Goal: Task Accomplishment & Management: Complete application form

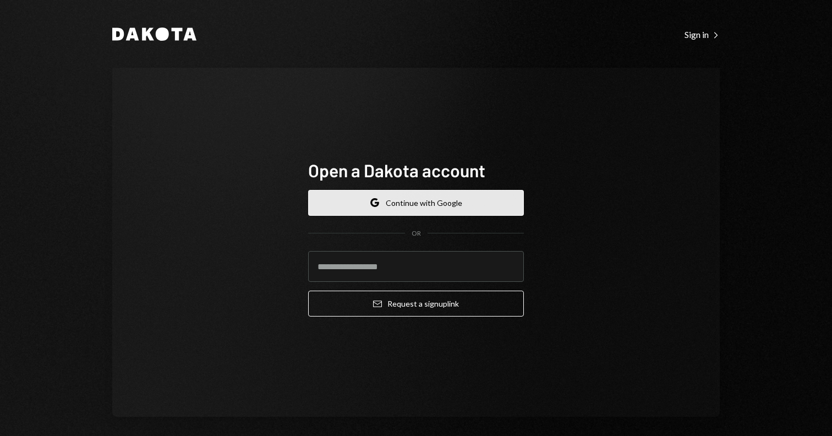
click at [424, 206] on button "Google Continue with Google" at bounding box center [416, 203] width 216 height 26
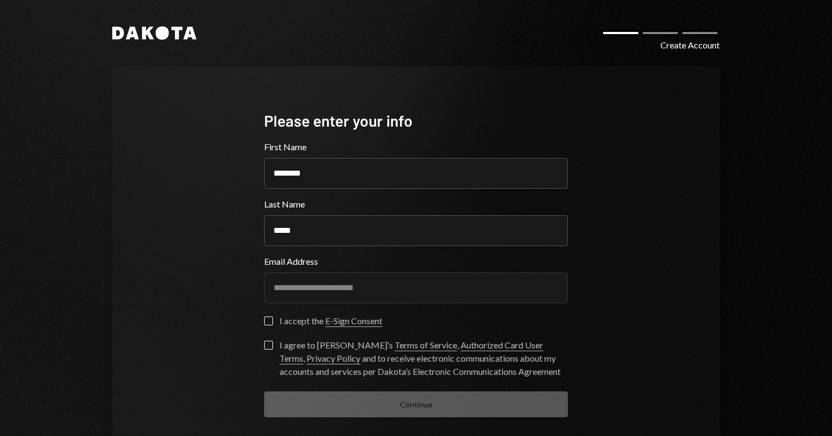
scroll to position [51, 0]
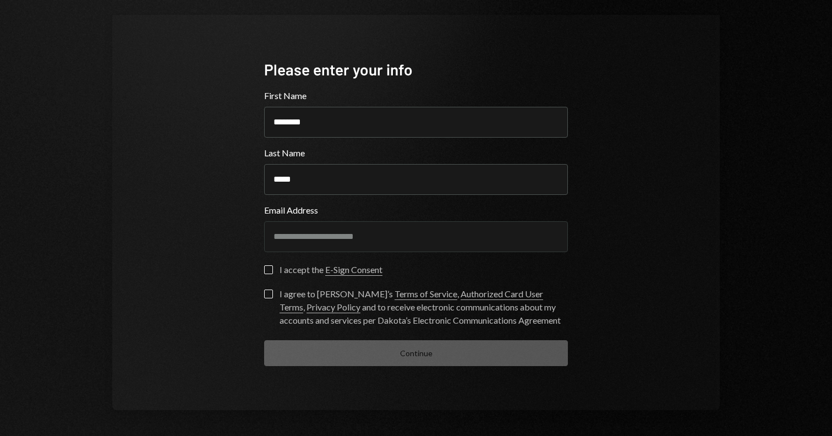
click at [264, 270] on button "I accept the E-Sign Consent" at bounding box center [268, 269] width 9 height 9
click at [265, 289] on button "I agree to [PERSON_NAME]’s Terms of Service , Authorized Card User Terms , Priv…" at bounding box center [268, 293] width 9 height 9
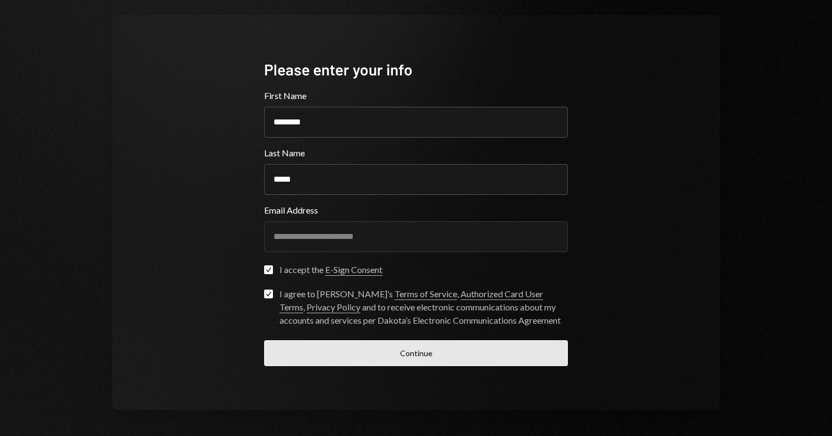
click at [333, 345] on button "Continue" at bounding box center [416, 353] width 304 height 26
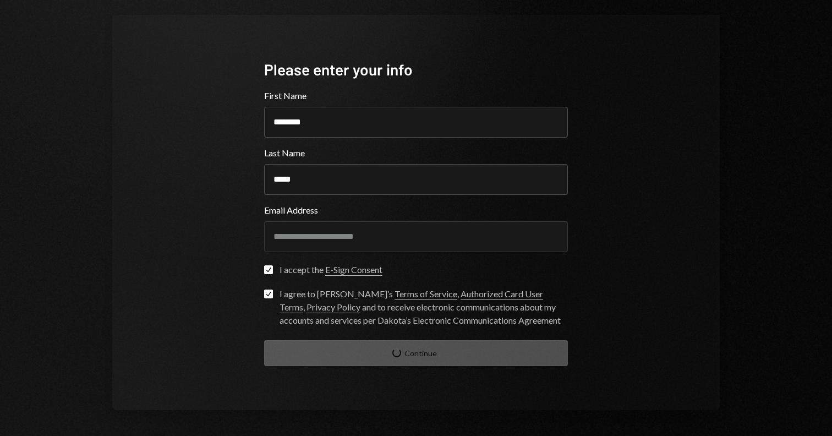
scroll to position [5, 0]
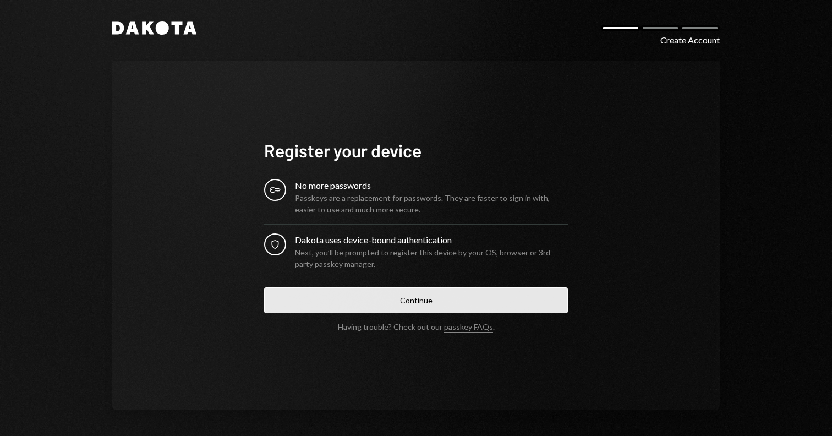
click at [337, 309] on button "Continue" at bounding box center [416, 300] width 304 height 26
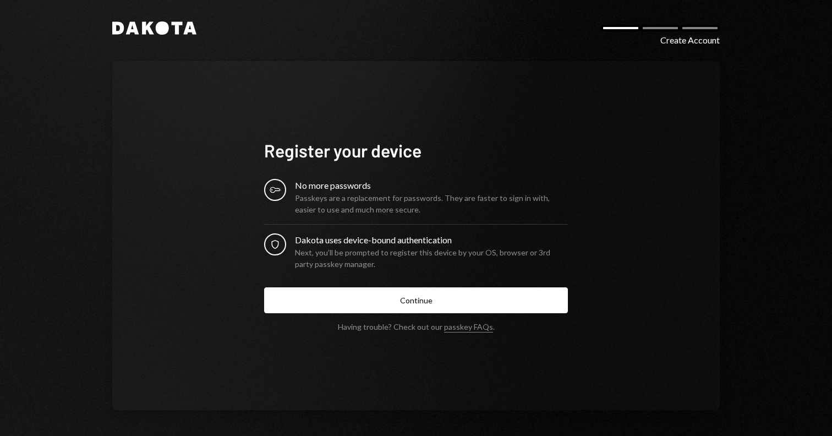
click at [323, 183] on div "No more passwords" at bounding box center [431, 185] width 273 height 13
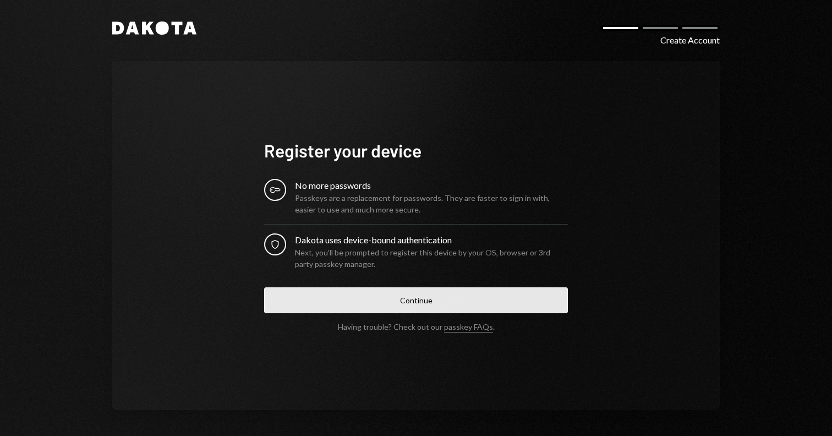
click at [375, 297] on button "Continue" at bounding box center [416, 300] width 304 height 26
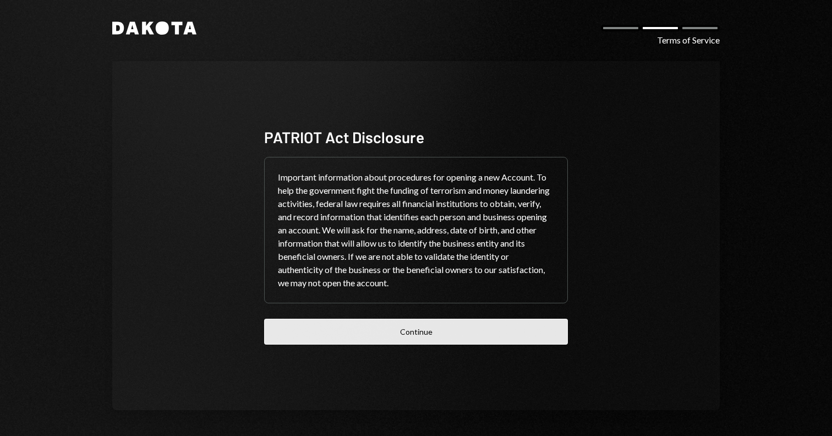
click at [456, 335] on button "Continue" at bounding box center [416, 332] width 304 height 26
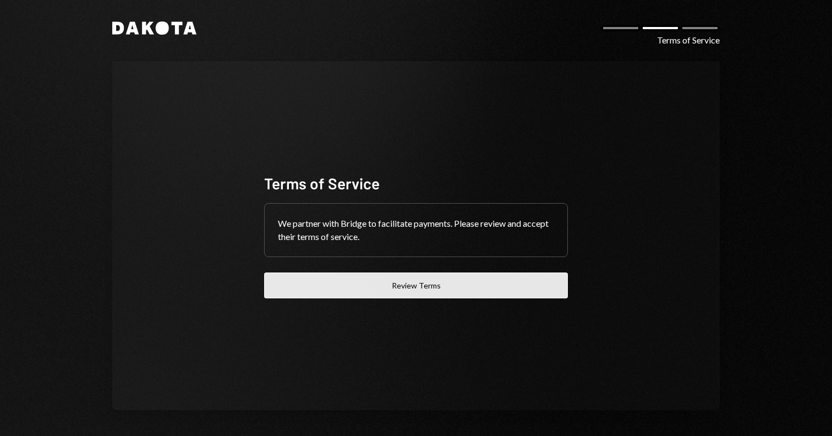
click at [475, 275] on button "Review Terms" at bounding box center [416, 285] width 304 height 26
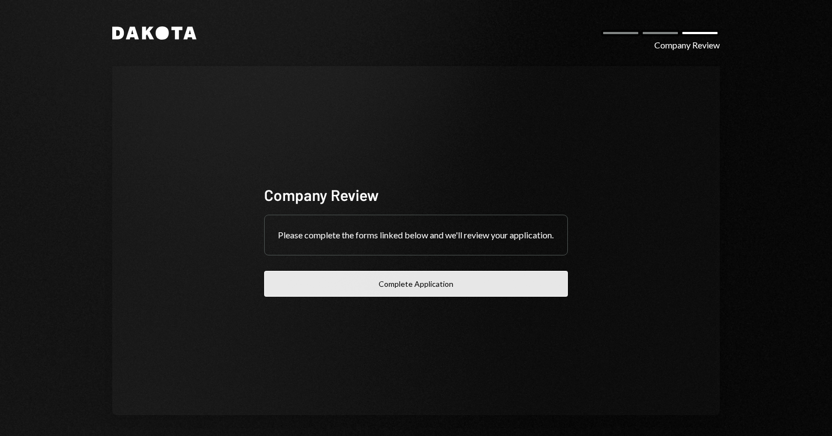
click at [453, 292] on button "Complete Application" at bounding box center [416, 284] width 304 height 26
